Goal: Find specific page/section: Find specific page/section

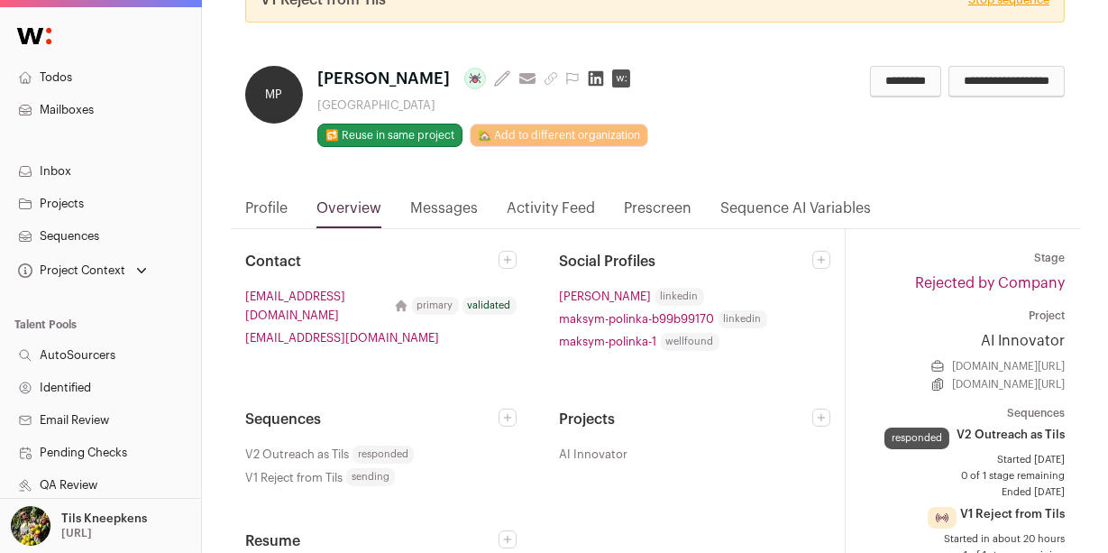
scroll to position [145, 0]
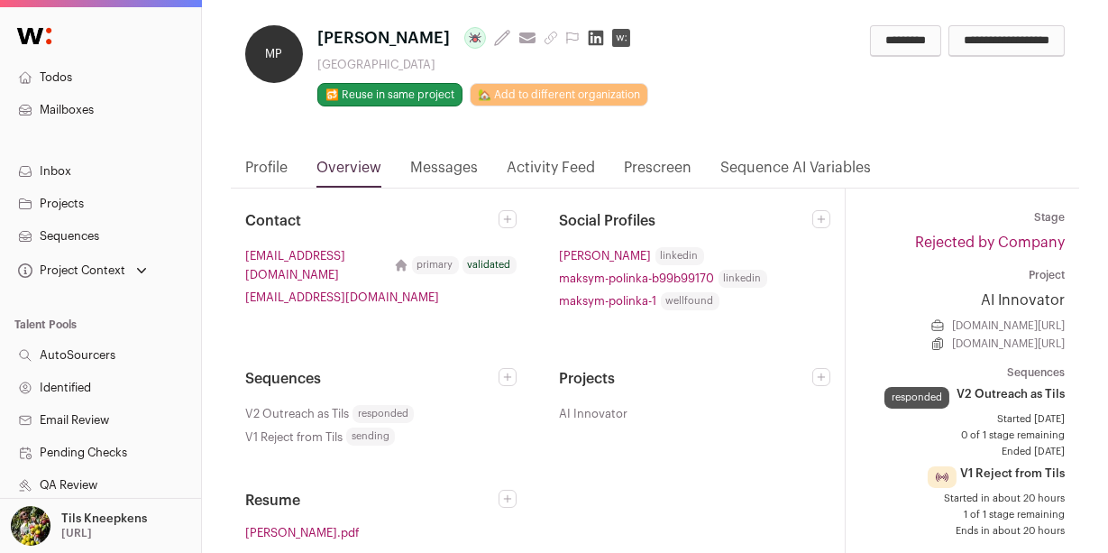
click at [262, 169] on link "Profile" at bounding box center [266, 172] width 42 height 31
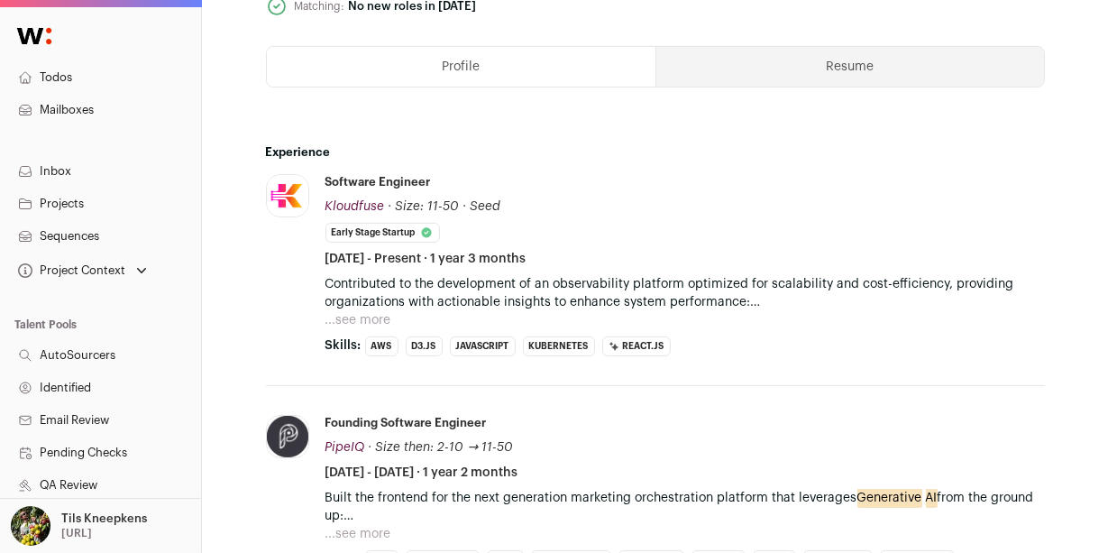
click at [347, 318] on button "...see more" at bounding box center [358, 320] width 66 height 18
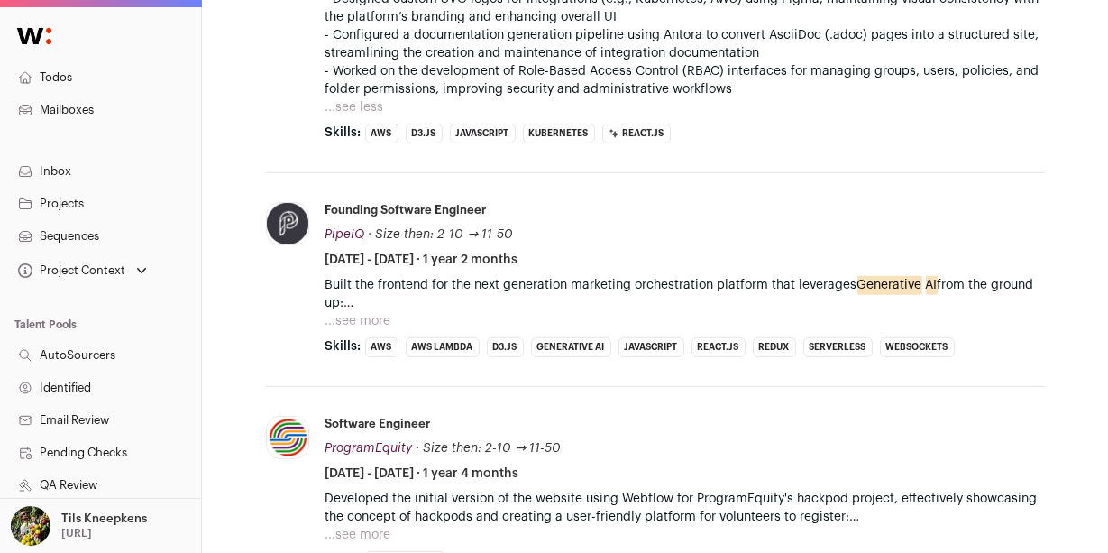
scroll to position [1311, 0]
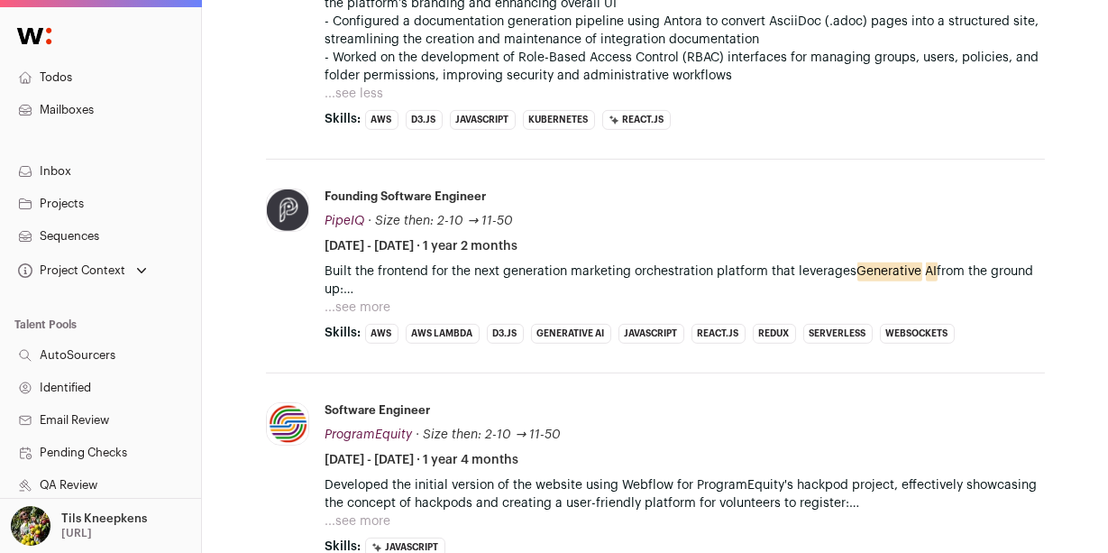
click at [348, 315] on li "Founding Software Engineer PipeIQ PipeIQ pipeiq.ai Add to company list Public /…" at bounding box center [684, 265] width 719 height 155
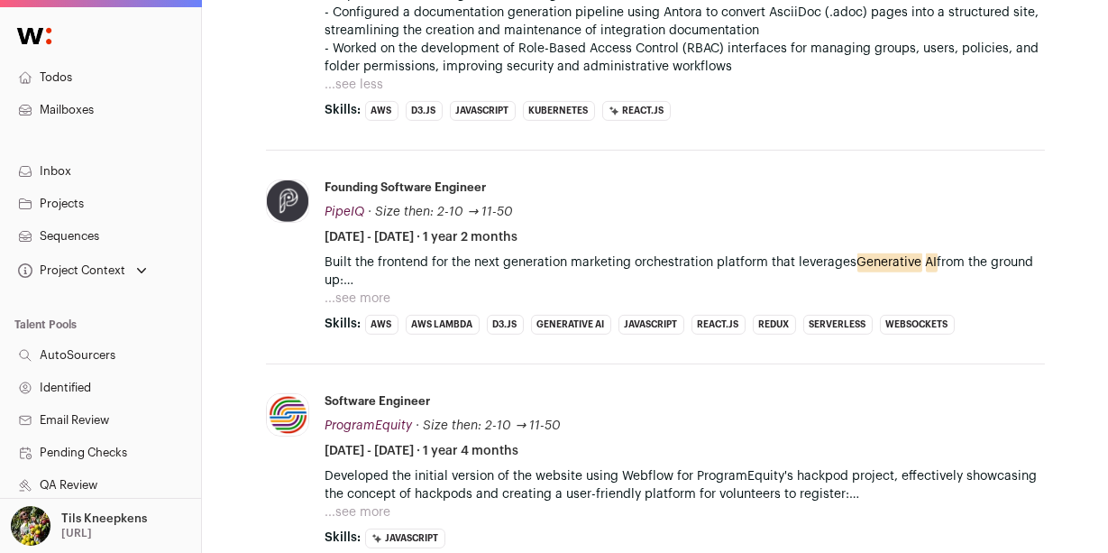
click at [356, 296] on button "...see more" at bounding box center [358, 298] width 66 height 18
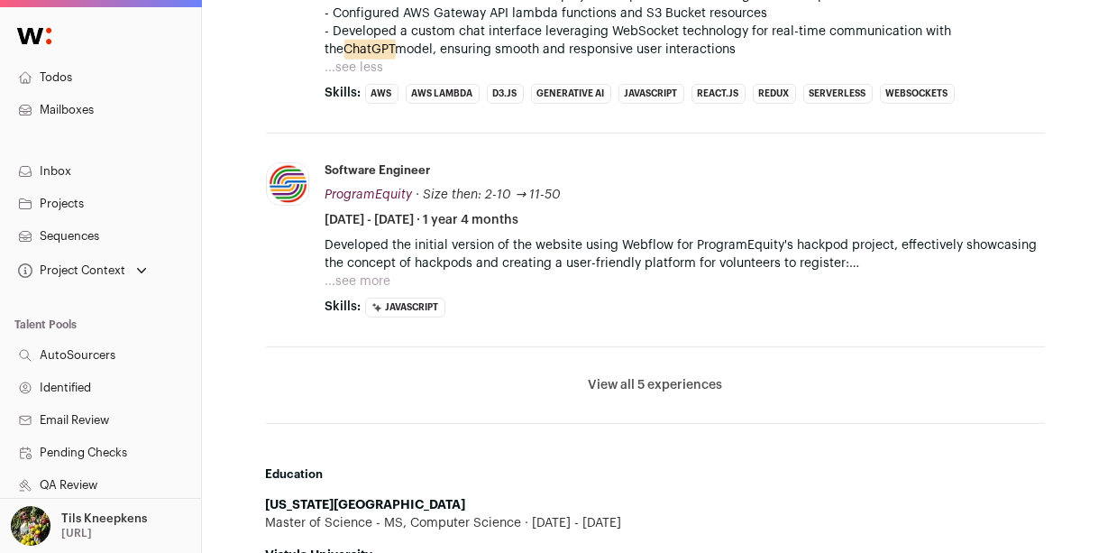
scroll to position [1749, 0]
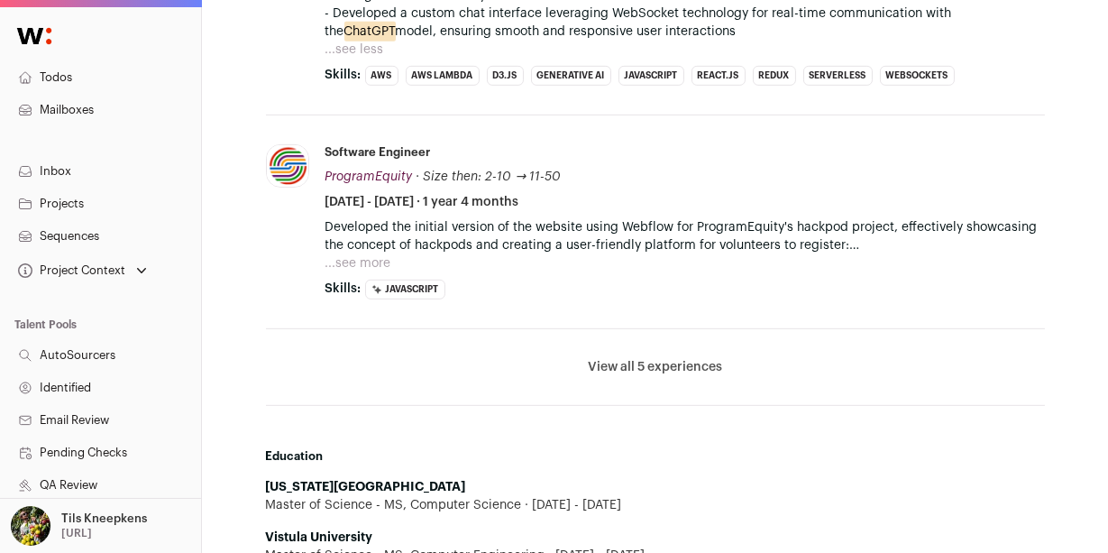
click at [371, 269] on button "...see more" at bounding box center [358, 263] width 66 height 18
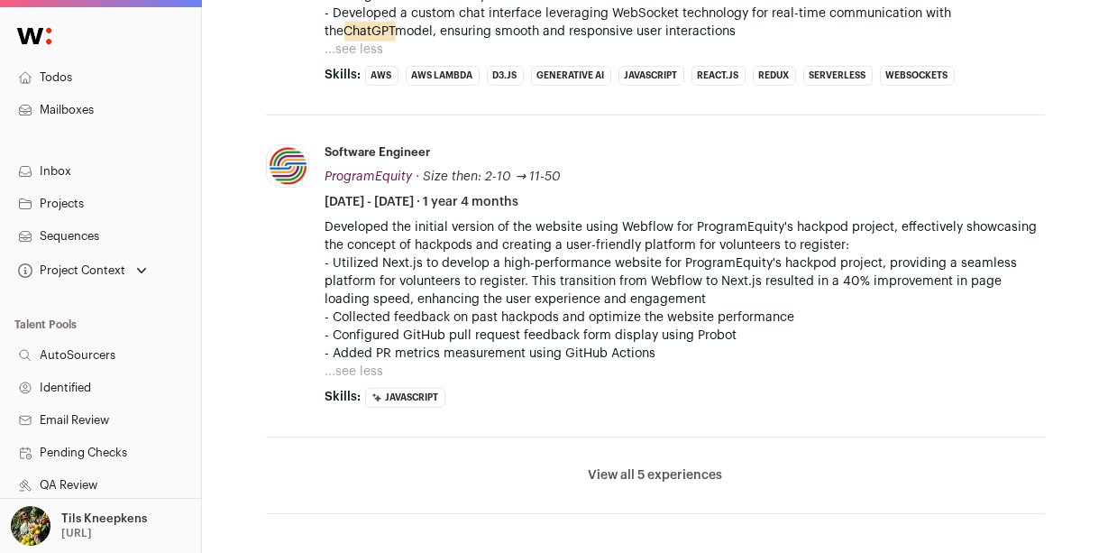
click at [654, 475] on button "View all 5 experiences" at bounding box center [655, 475] width 134 height 18
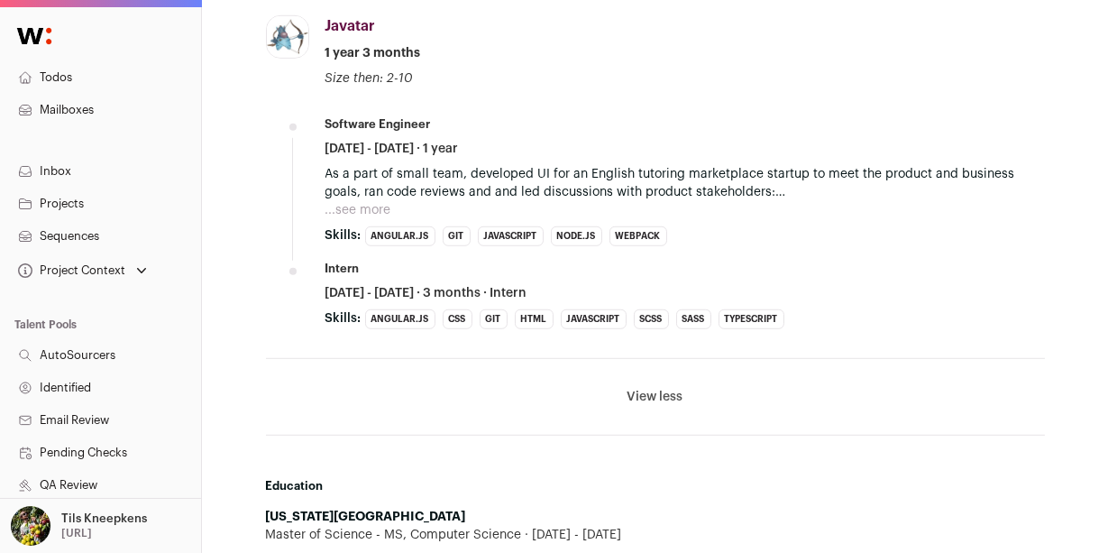
scroll to position [2446, 0]
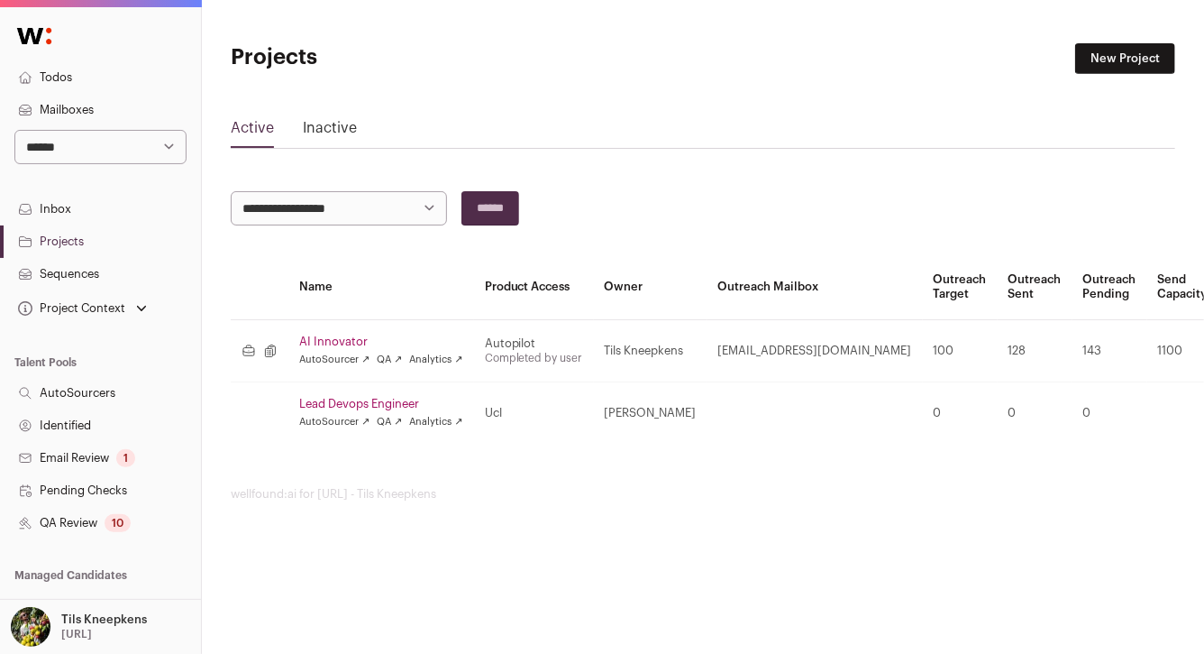
click at [155, 142] on select "**********" at bounding box center [100, 147] width 172 height 34
select select "****"
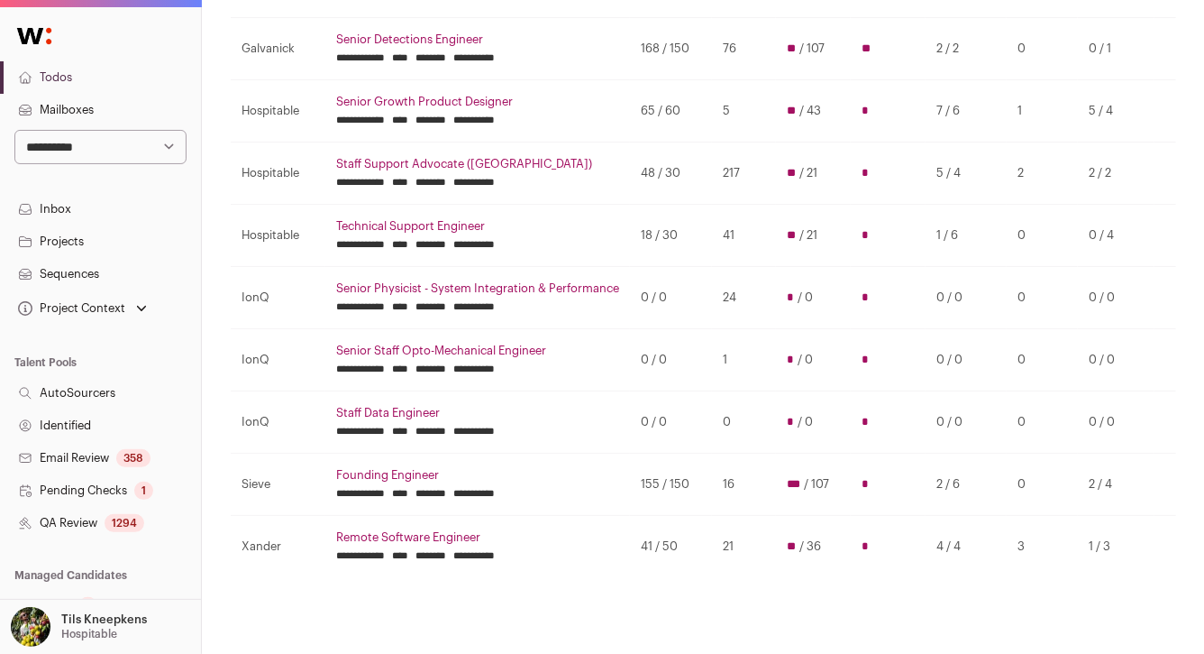
scroll to position [277, 0]
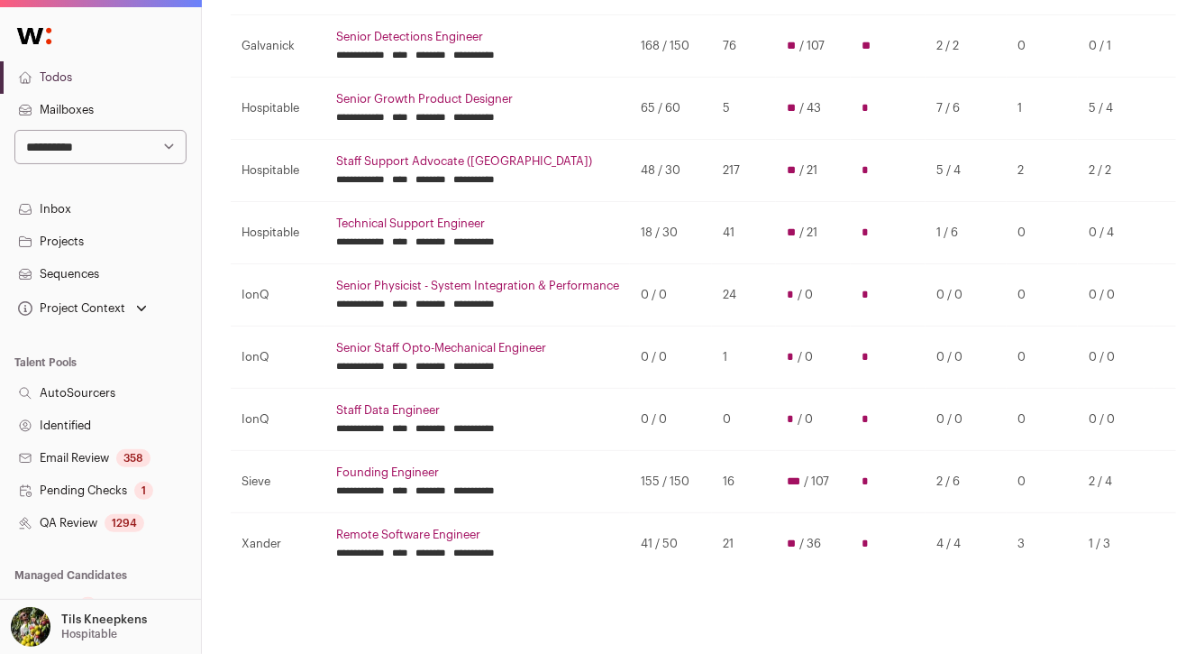
click at [103, 243] on link "Projects" at bounding box center [100, 241] width 201 height 32
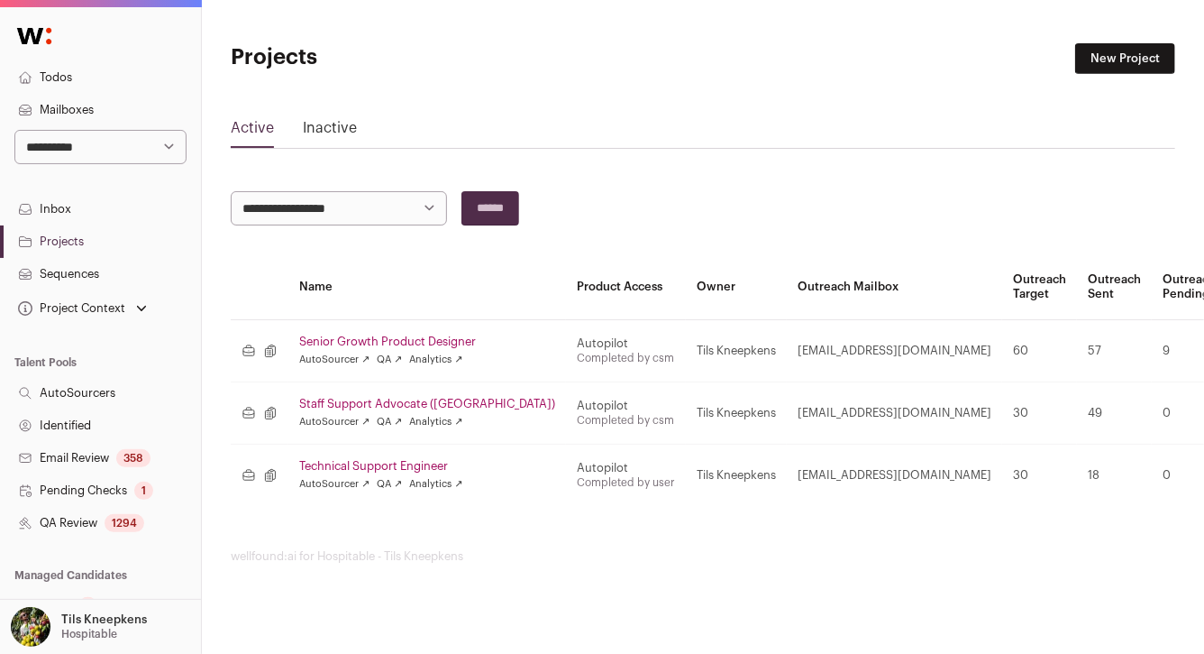
click at [383, 337] on link "Senior Growth Product Designer" at bounding box center [427, 341] width 256 height 14
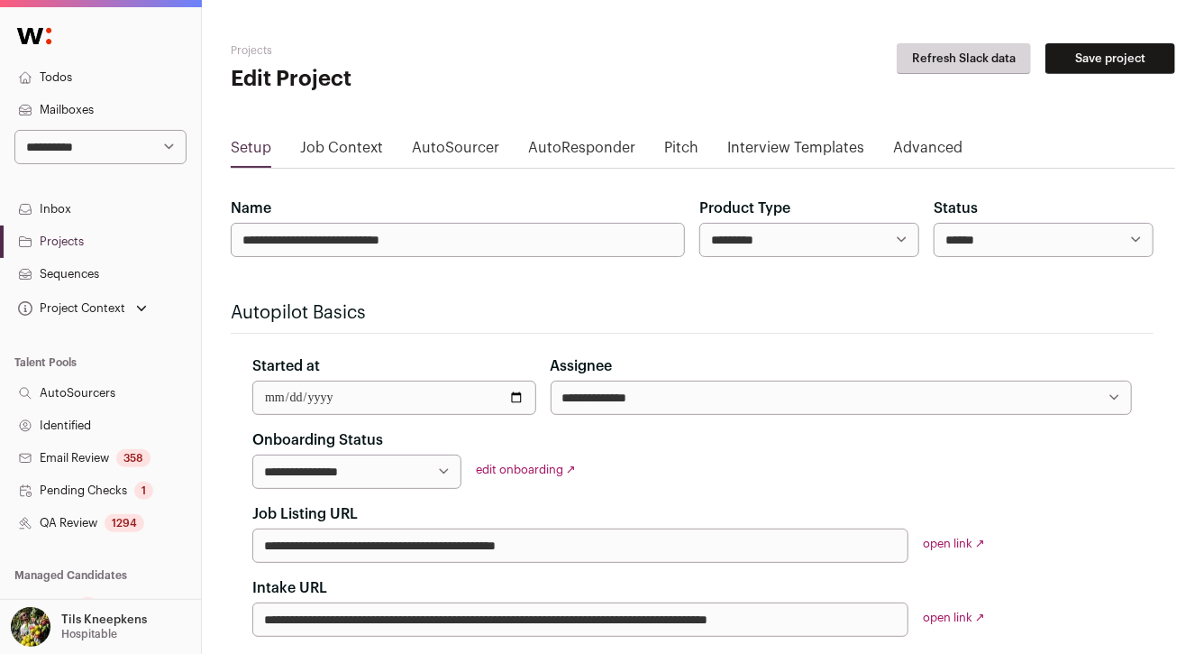
click at [430, 150] on link "AutoSourcer" at bounding box center [455, 151] width 87 height 29
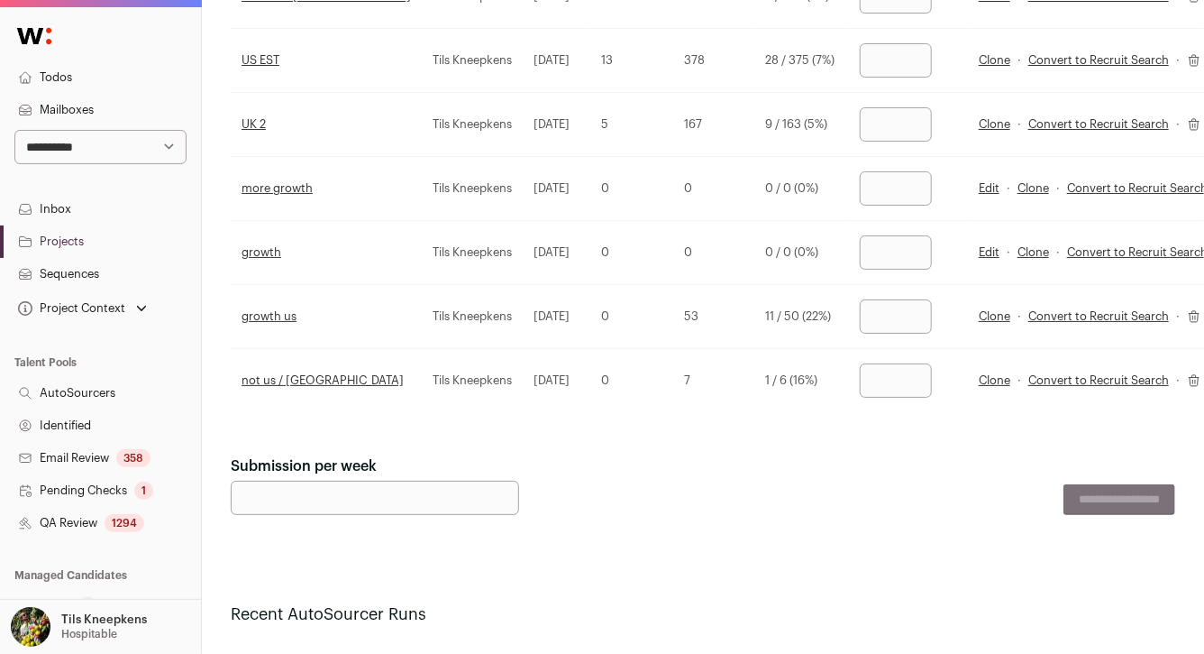
scroll to position [407, 0]
click at [294, 443] on main "Projects Edit Project Review submitted candidates Project Context New Search Se…" at bounding box center [703, 413] width 945 height 1640
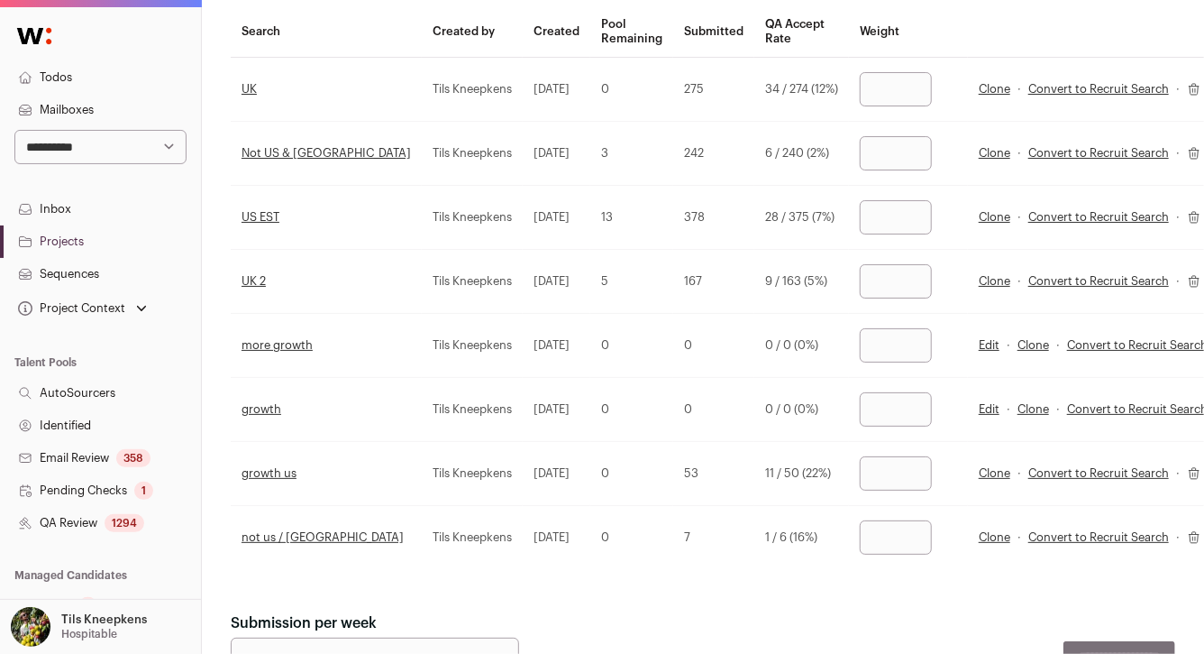
scroll to position [247, 0]
